Goal: Transaction & Acquisition: Purchase product/service

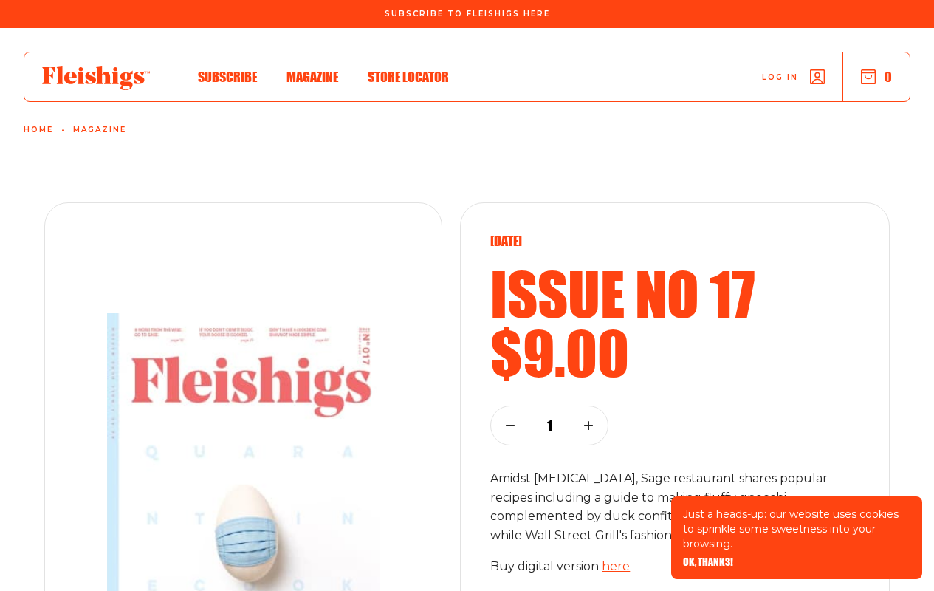
click at [707, 557] on span "OK, THANKS!" at bounding box center [708, 551] width 50 height 10
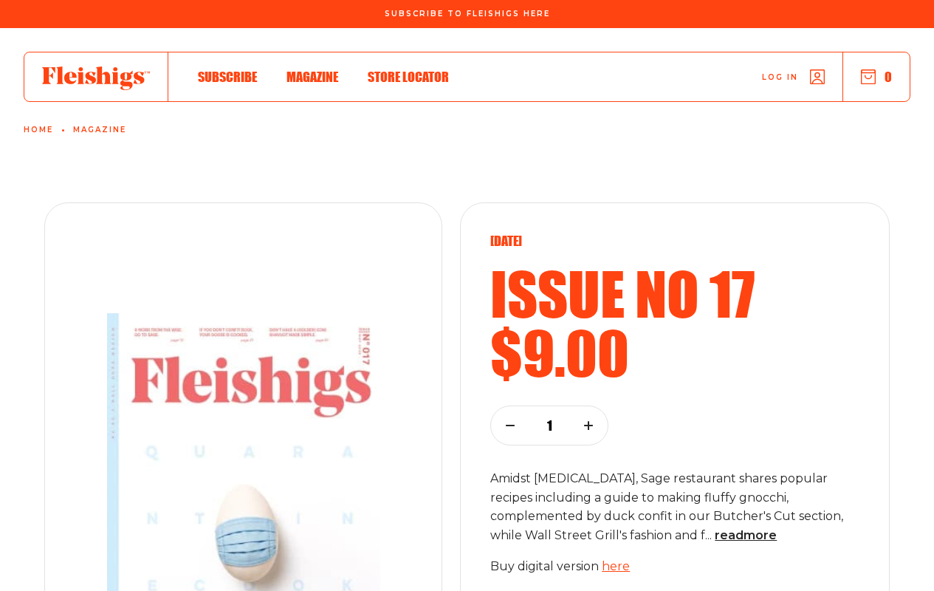
click at [510, 425] on use "button" at bounding box center [509, 425] width 7 height 0
click at [876, 77] on button "0" at bounding box center [876, 77] width 31 height 16
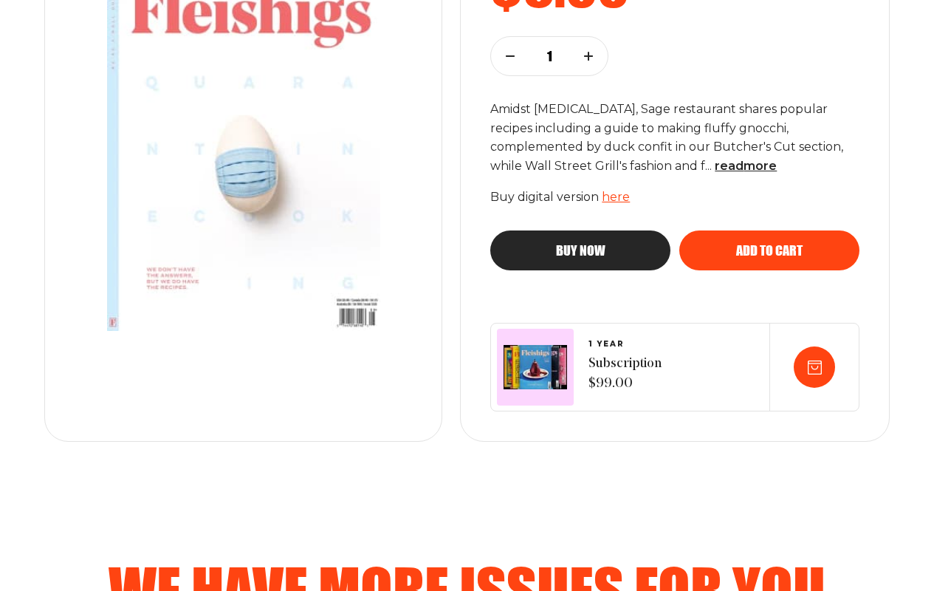
click at [769, 244] on span "Add to cart" at bounding box center [769, 236] width 66 height 13
click at [510, 56] on use "button" at bounding box center [509, 56] width 7 height 0
click at [769, 244] on span "Add to cart" at bounding box center [769, 236] width 66 height 13
click at [715, 165] on span "read more" at bounding box center [746, 166] width 62 height 14
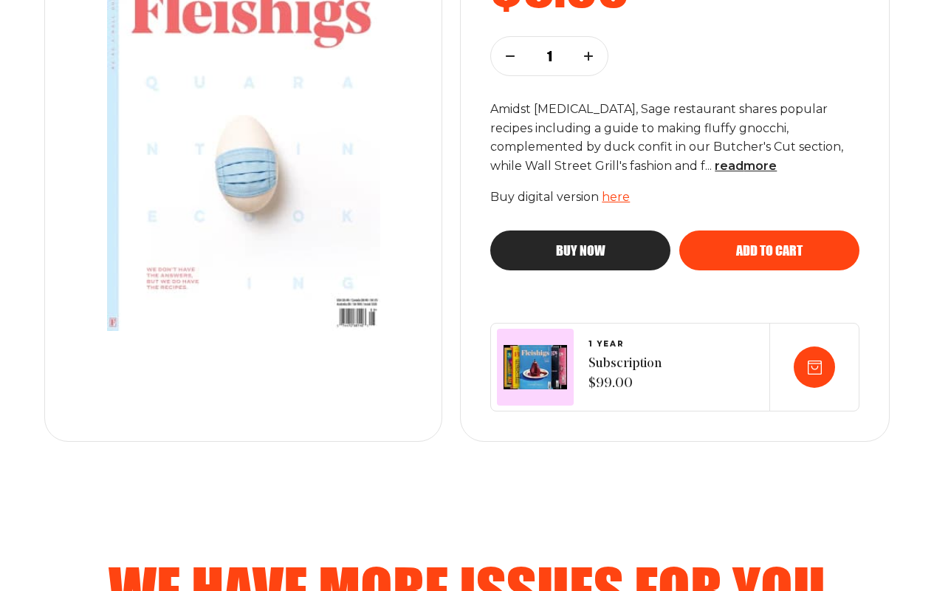
scroll to position [400, 0]
